Goal: Use online tool/utility: Utilize a website feature to perform a specific function

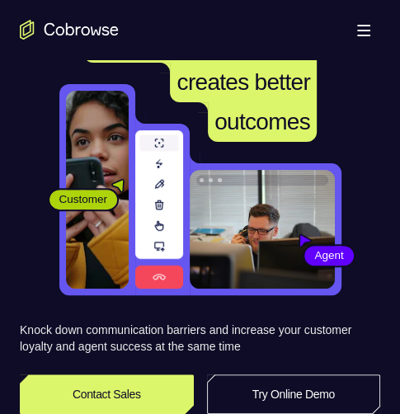
scroll to position [132, 0]
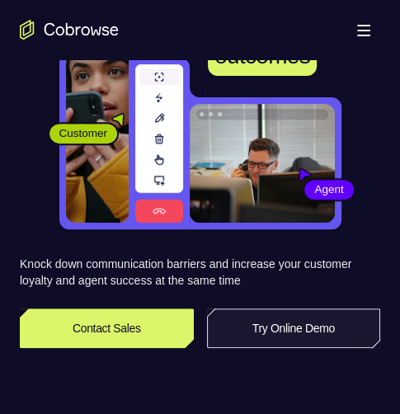
click at [315, 320] on link "Try Online Demo" at bounding box center [294, 328] width 174 height 40
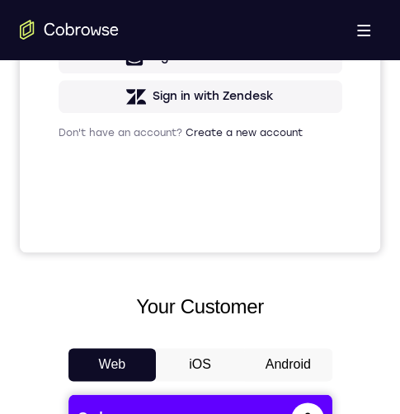
scroll to position [577, 0]
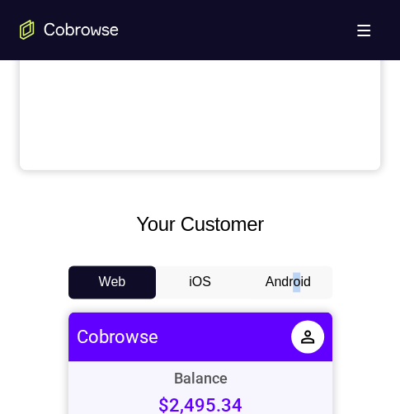
drag, startPoint x: 297, startPoint y: 258, endPoint x: 283, endPoint y: 269, distance: 17.6
click at [282, 269] on button "Android" at bounding box center [288, 281] width 88 height 33
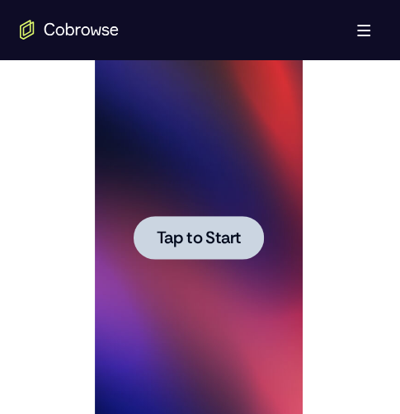
scroll to position [0, 0]
click at [211, 220] on div at bounding box center [198, 237] width 130 height 44
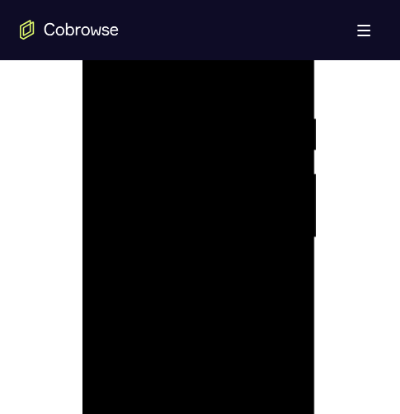
scroll to position [979, 0]
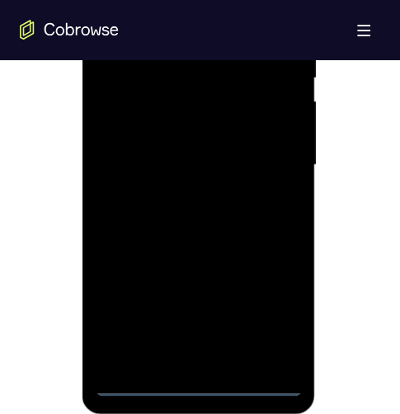
click at [201, 379] on div at bounding box center [199, 164] width 208 height 461
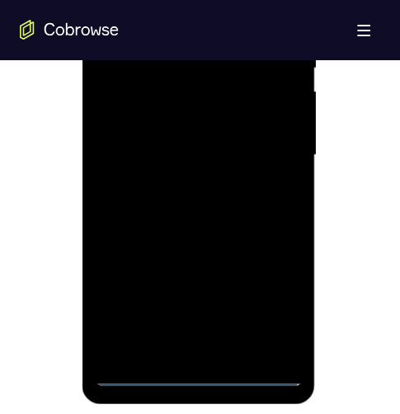
click at [277, 298] on div at bounding box center [199, 154] width 208 height 461
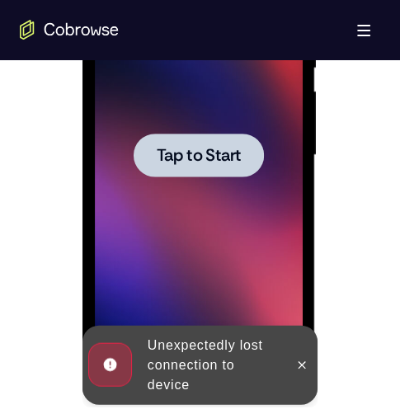
click at [198, 152] on span "Tap to Start" at bounding box center [199, 155] width 84 height 16
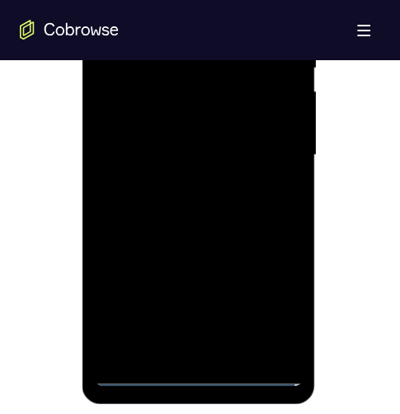
click at [199, 373] on div at bounding box center [199, 154] width 208 height 461
click at [182, 341] on div at bounding box center [199, 154] width 208 height 461
click at [172, 281] on div at bounding box center [199, 154] width 208 height 461
click at [116, 279] on div at bounding box center [199, 154] width 208 height 461
click at [180, 310] on div at bounding box center [199, 154] width 208 height 461
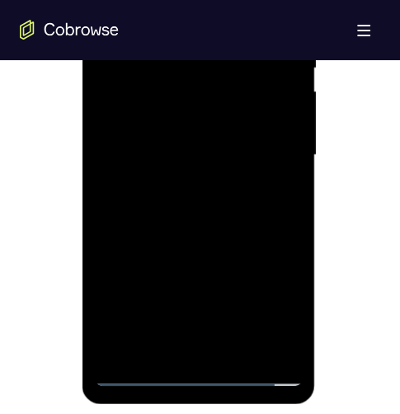
click at [196, 226] on div at bounding box center [199, 154] width 208 height 461
click at [218, 310] on div at bounding box center [199, 154] width 208 height 461
click at [201, 222] on div at bounding box center [199, 154] width 208 height 461
click at [276, 280] on div at bounding box center [199, 154] width 208 height 461
click at [281, 278] on div at bounding box center [199, 154] width 208 height 461
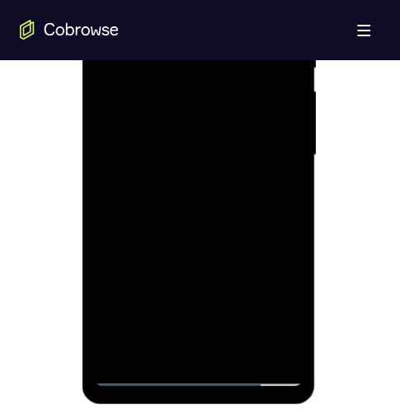
click at [285, 307] on div at bounding box center [199, 154] width 208 height 461
click at [251, 248] on div at bounding box center [199, 154] width 208 height 461
click at [185, 248] on div at bounding box center [199, 154] width 208 height 461
click at [145, 249] on div at bounding box center [199, 154] width 208 height 461
click at [286, 335] on div at bounding box center [199, 154] width 208 height 461
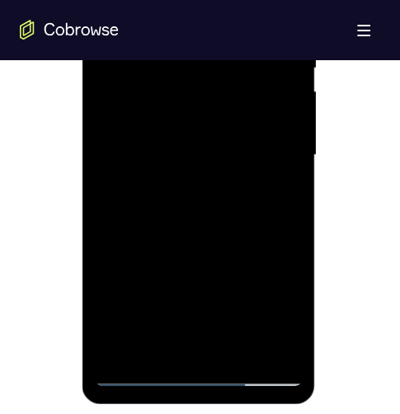
click at [191, 0] on div at bounding box center [199, 154] width 208 height 461
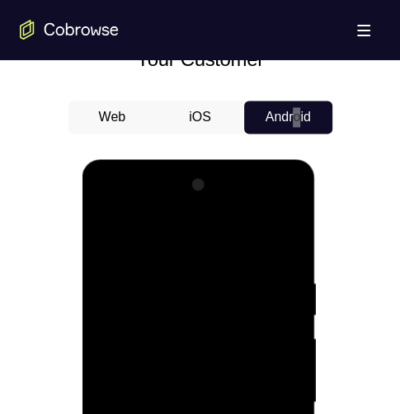
click at [183, 260] on div at bounding box center [199, 401] width 208 height 461
click at [157, 314] on div at bounding box center [199, 401] width 208 height 461
click at [183, 403] on div at bounding box center [199, 401] width 208 height 461
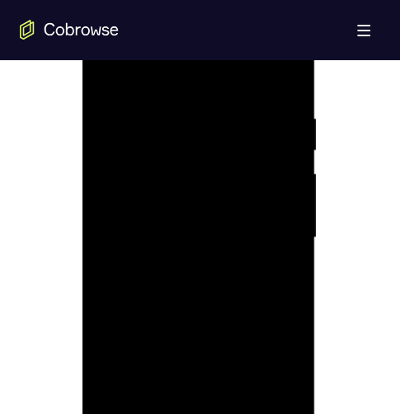
click at [110, 413] on div at bounding box center [199, 237] width 208 height 461
click at [289, 332] on div at bounding box center [199, 237] width 208 height 461
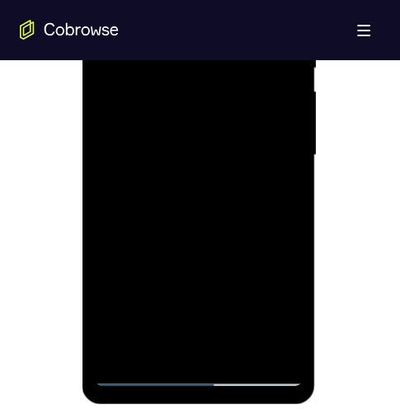
click at [228, 249] on div at bounding box center [199, 154] width 208 height 461
click at [129, 250] on div at bounding box center [199, 154] width 208 height 461
click at [165, 251] on div at bounding box center [199, 154] width 208 height 461
click at [265, 255] on div at bounding box center [199, 154] width 208 height 461
click at [229, 255] on div at bounding box center [199, 154] width 208 height 461
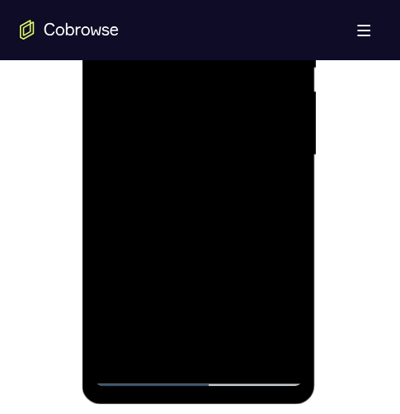
click at [264, 252] on div at bounding box center [199, 154] width 208 height 461
click at [106, 252] on div at bounding box center [199, 154] width 208 height 461
click at [208, 252] on div at bounding box center [199, 154] width 208 height 461
click at [246, 251] on div at bounding box center [199, 154] width 208 height 461
click at [151, 137] on div at bounding box center [199, 154] width 208 height 461
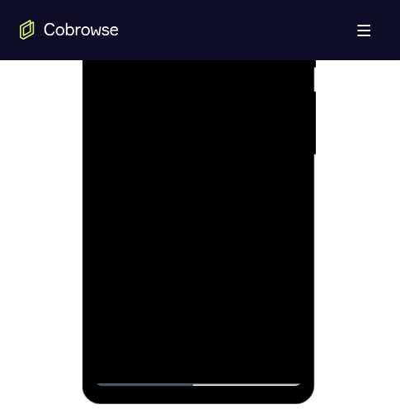
click at [115, 308] on div at bounding box center [199, 154] width 208 height 461
click at [157, 276] on div at bounding box center [199, 154] width 208 height 461
click at [116, 281] on div at bounding box center [199, 154] width 208 height 461
click at [194, 311] on div at bounding box center [199, 154] width 208 height 461
click at [247, 248] on div at bounding box center [199, 154] width 208 height 461
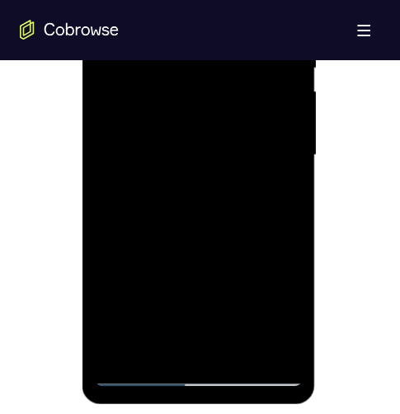
click at [159, 280] on div at bounding box center [199, 154] width 208 height 461
click at [147, 251] on div at bounding box center [199, 154] width 208 height 461
click at [191, 172] on div at bounding box center [199, 154] width 208 height 461
click at [198, 192] on div at bounding box center [199, 154] width 208 height 461
click at [276, 139] on div at bounding box center [199, 154] width 208 height 461
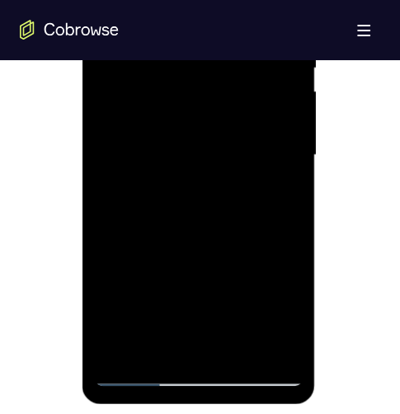
click at [118, 143] on div at bounding box center [199, 154] width 208 height 461
click at [201, 171] on div at bounding box center [199, 154] width 208 height 461
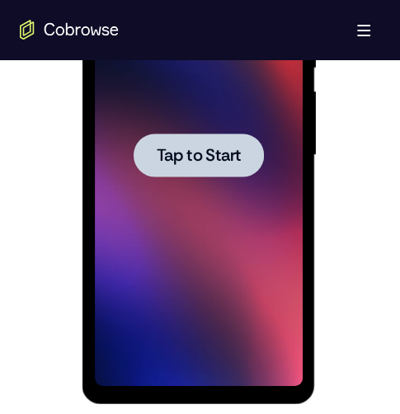
drag, startPoint x: 357, startPoint y: 332, endPoint x: 894, endPoint y: 318, distance: 537.5
click at [399, 318] on html "Open main menu Go back Powerful, Flexible and Trustworthy. Avoid all extra fric…" at bounding box center [200, 326] width 400 height 2630
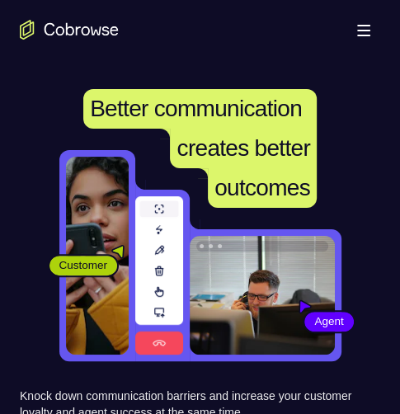
scroll to position [165, 0]
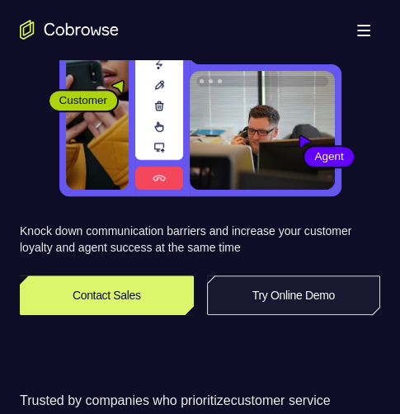
click at [307, 288] on link "Try Online Demo" at bounding box center [294, 295] width 174 height 40
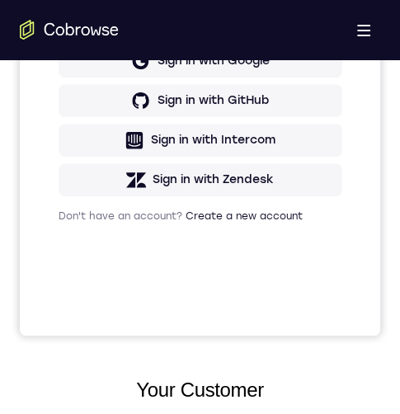
scroll to position [577, 0]
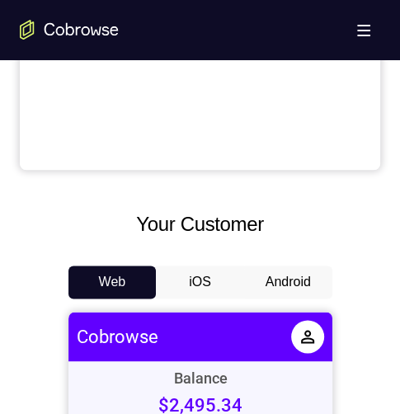
click at [265, 279] on button "Android" at bounding box center [288, 281] width 88 height 33
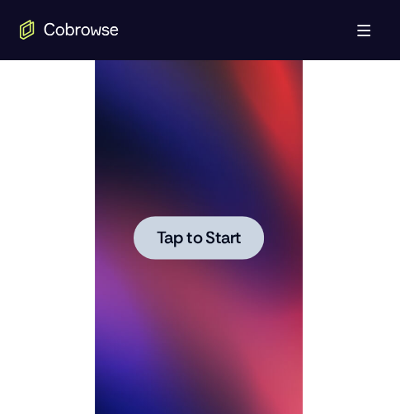
scroll to position [989, 0]
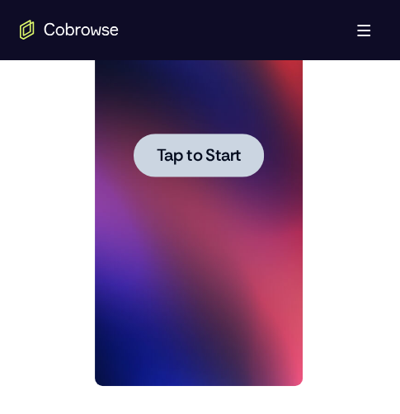
click at [193, 150] on span "Tap to Start" at bounding box center [199, 155] width 84 height 16
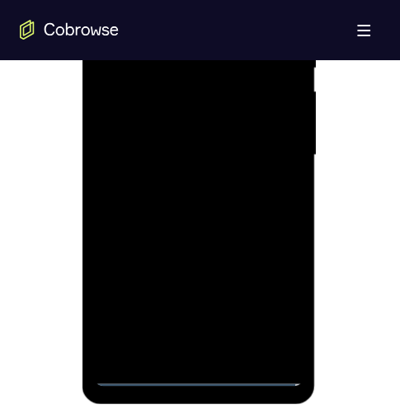
click at [136, 368] on div at bounding box center [199, 154] width 208 height 461
click at [199, 368] on div at bounding box center [199, 154] width 208 height 461
click at [270, 301] on div at bounding box center [199, 154] width 208 height 461
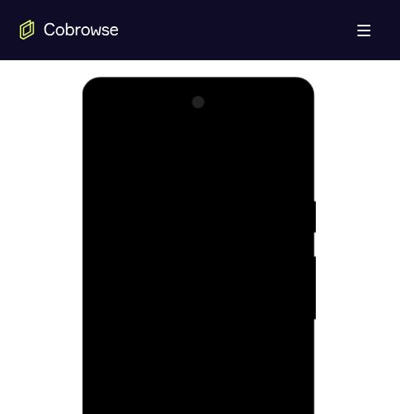
click at [157, 156] on div at bounding box center [199, 319] width 208 height 461
click at [172, 267] on div at bounding box center [199, 319] width 208 height 461
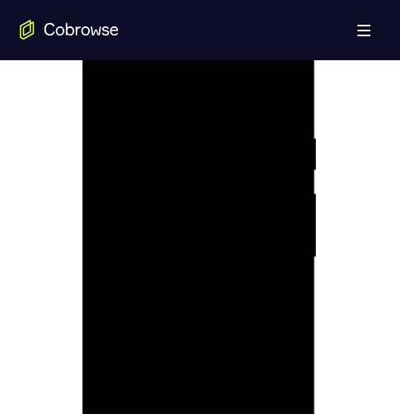
click at [188, 169] on div at bounding box center [199, 256] width 208 height 461
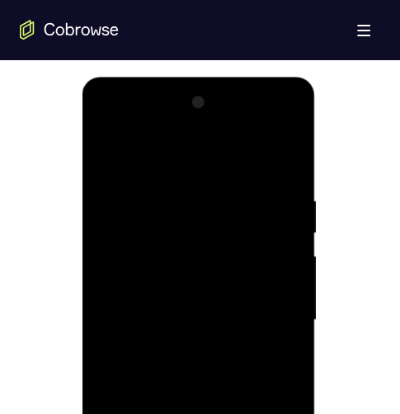
click at [149, 321] on div at bounding box center [199, 319] width 208 height 461
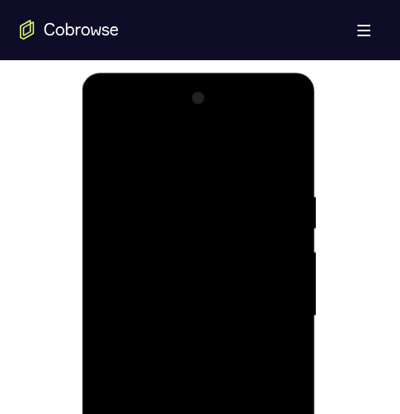
click at [182, 386] on div at bounding box center [199, 315] width 208 height 461
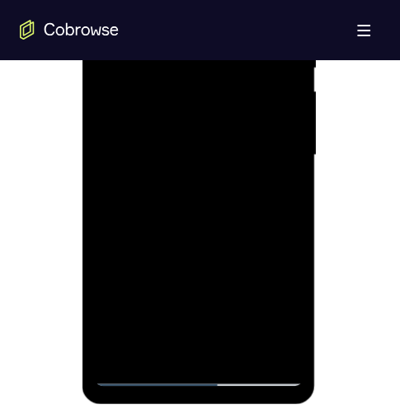
scroll to position [824, 0]
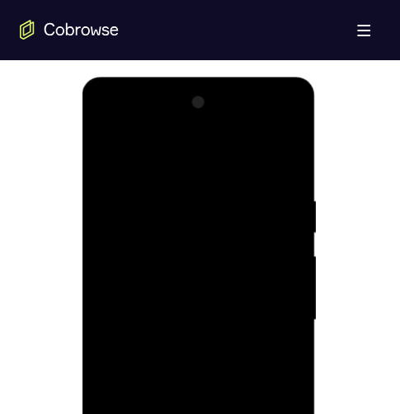
click at [198, 231] on div at bounding box center [199, 319] width 208 height 461
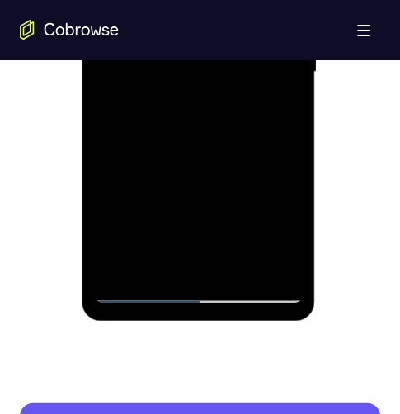
click at [141, 289] on div at bounding box center [199, 72] width 208 height 461
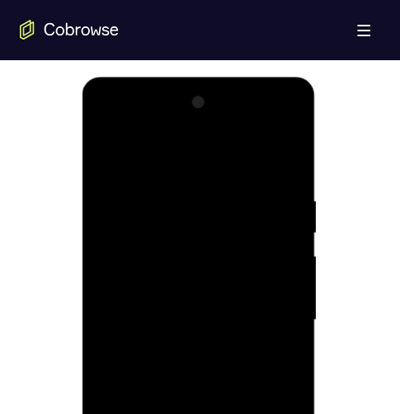
scroll to position [989, 0]
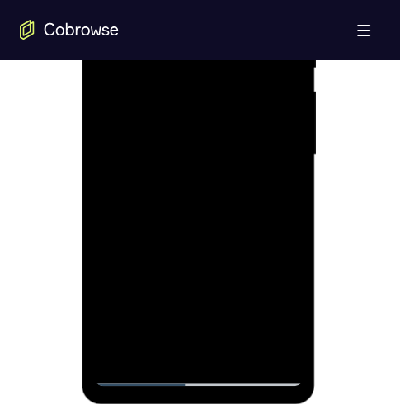
click at [137, 370] on div at bounding box center [199, 154] width 208 height 461
click at [198, 350] on div at bounding box center [199, 154] width 208 height 461
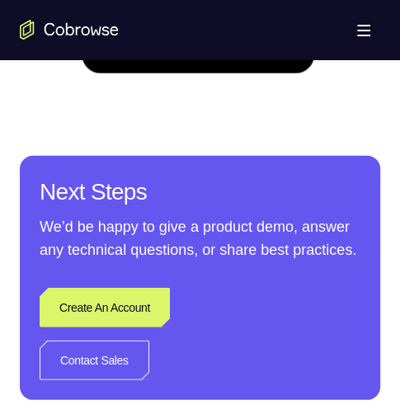
scroll to position [1071, 0]
